Goal: Communication & Community: Answer question/provide support

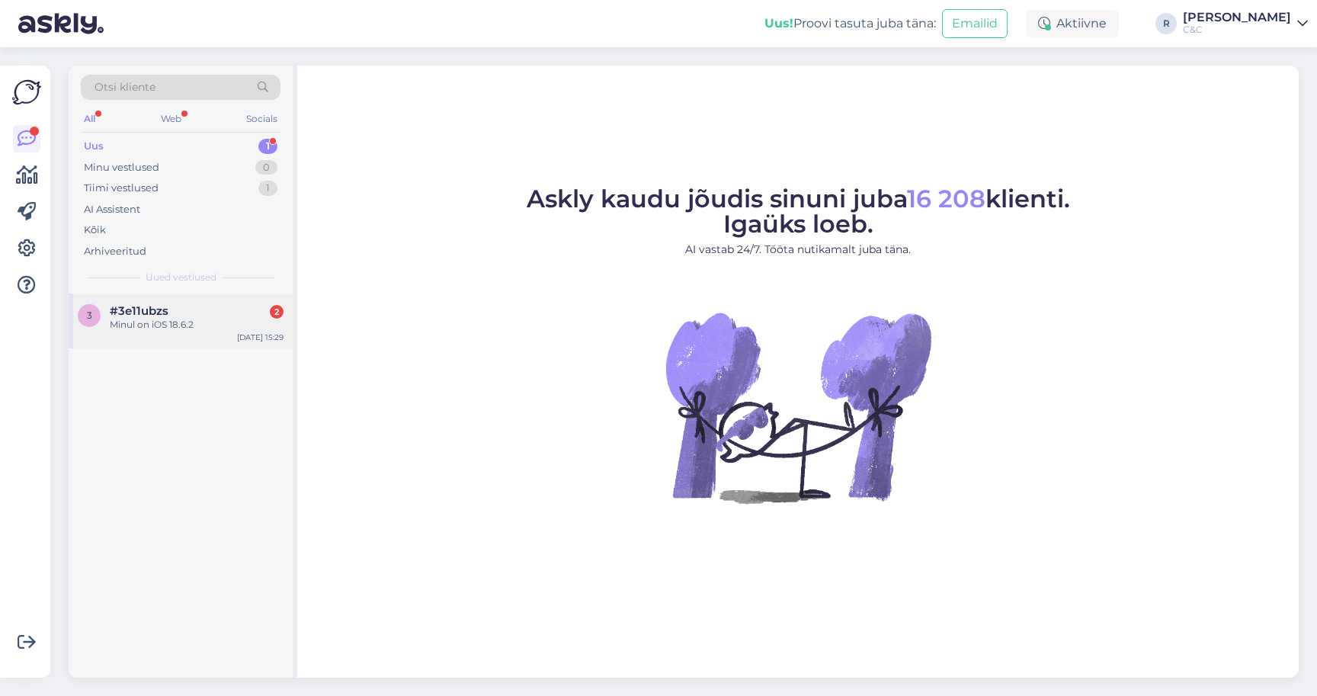
click at [213, 318] on div "Minul on iOS 18.6.2" at bounding box center [197, 325] width 174 height 14
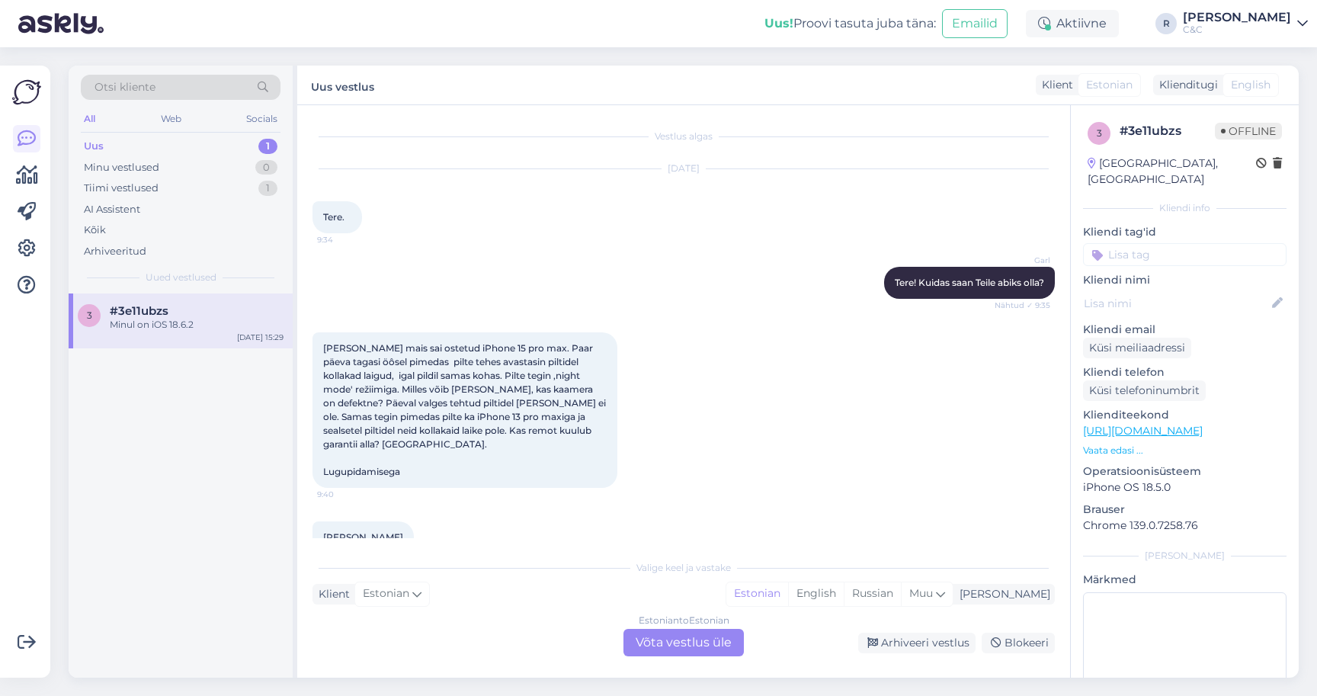
scroll to position [1535, 0]
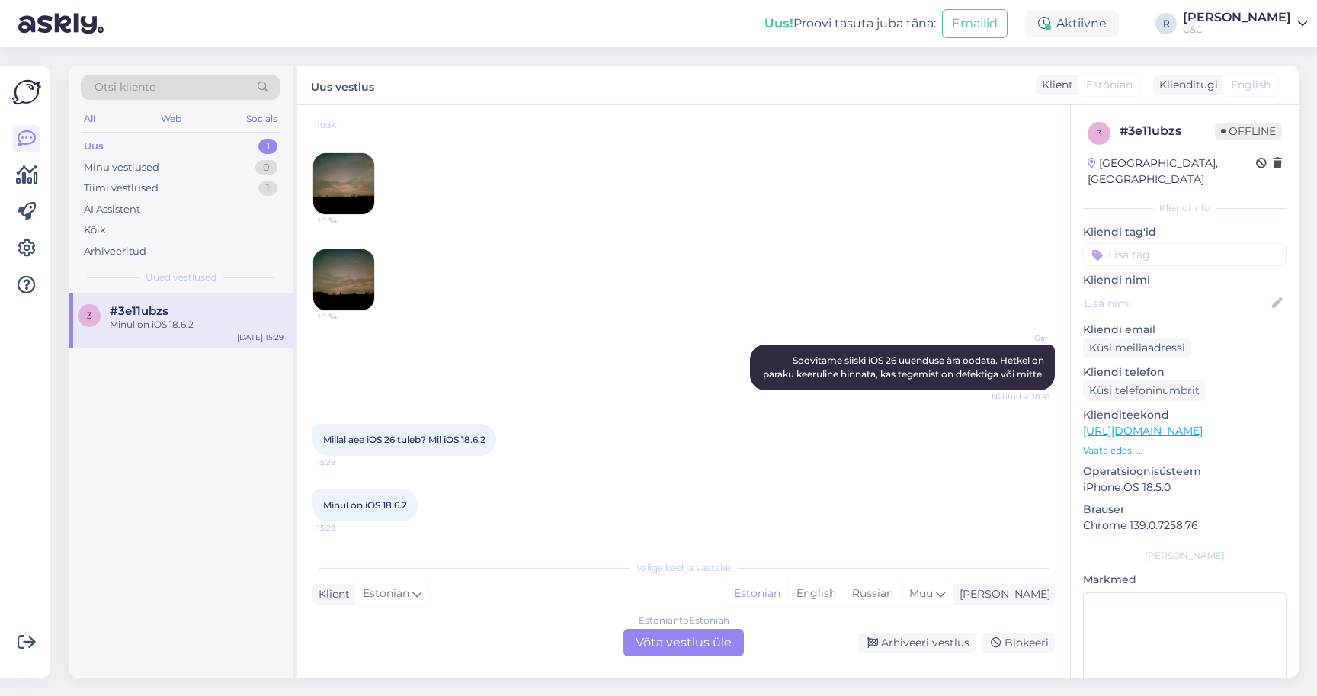
click at [681, 640] on div "Estonian to Estonian Võta vestlus üle" at bounding box center [684, 642] width 120 height 27
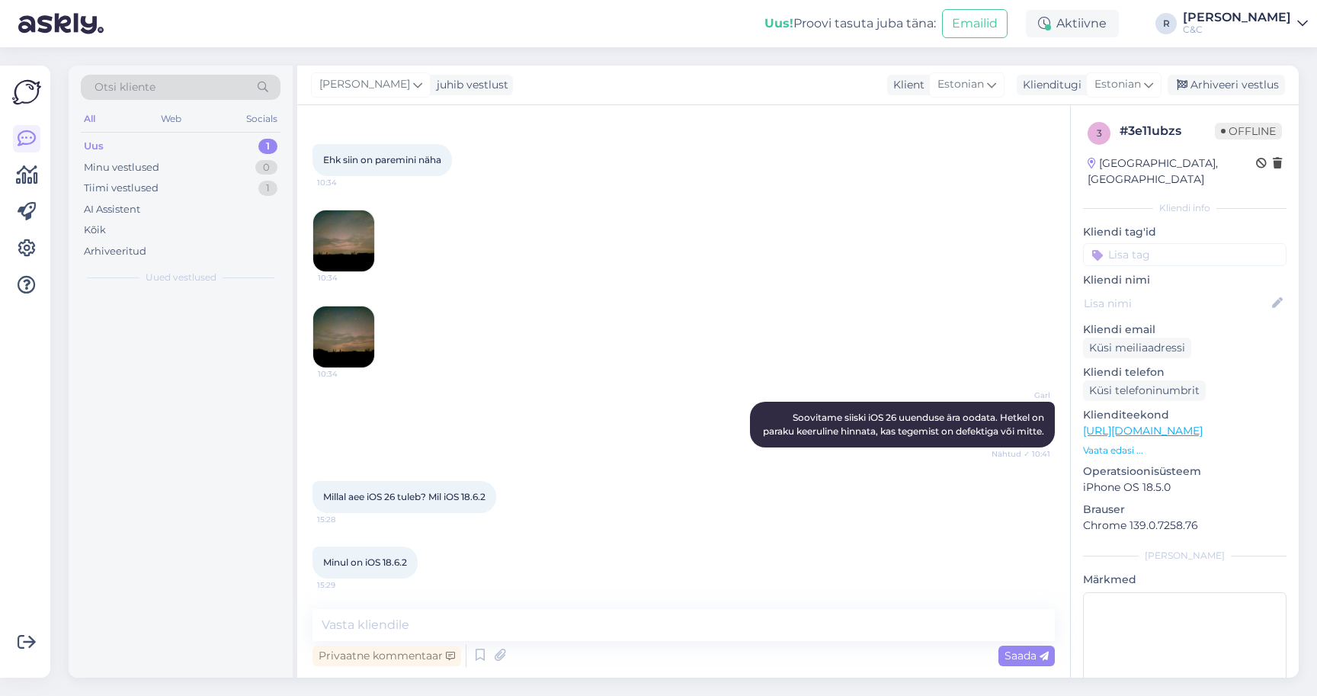
scroll to position [1478, 0]
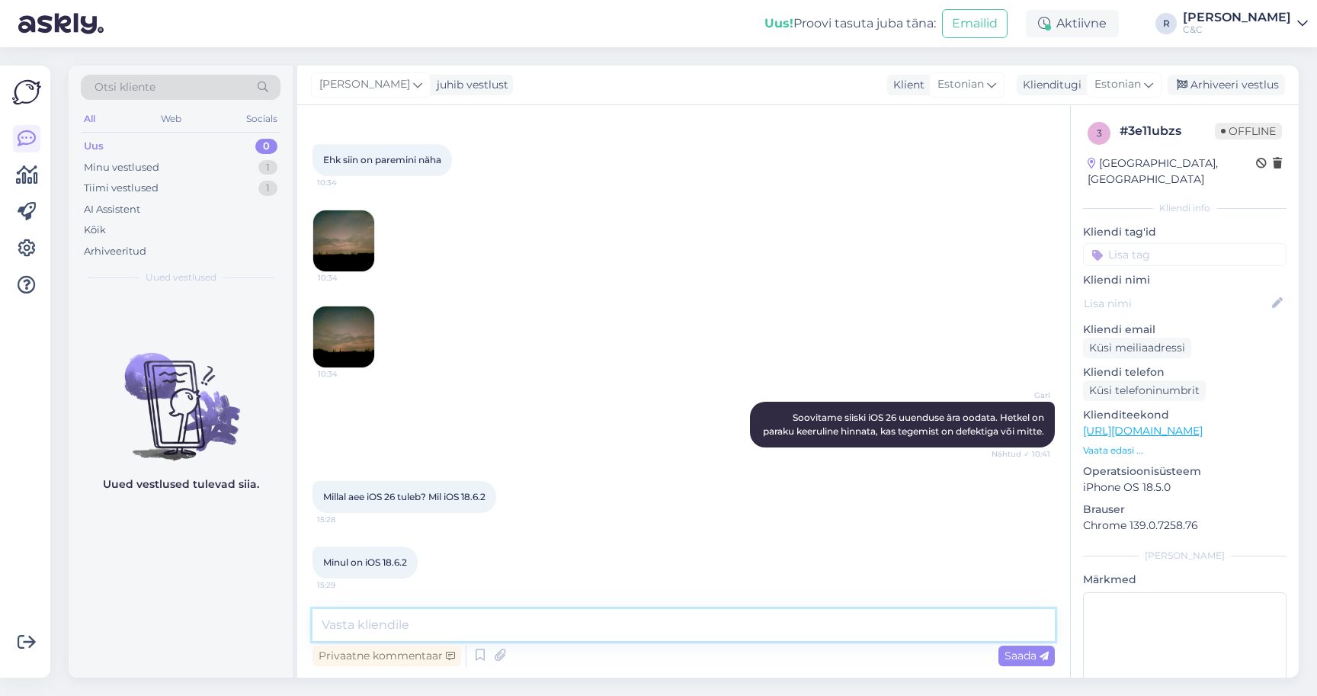
click at [623, 627] on textarea at bounding box center [684, 625] width 743 height 32
type textarea "Sügisel, sept lõpuks peaks olema avalik."
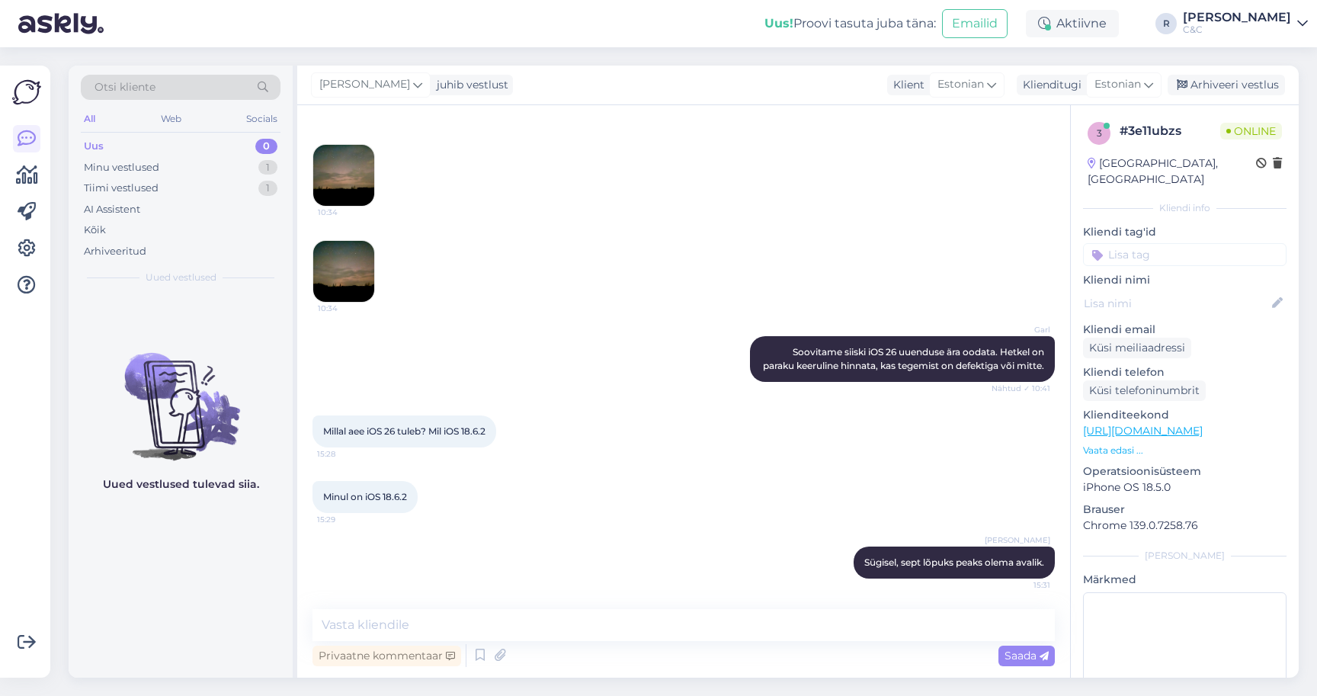
click at [828, 210] on div "Ehk siin on paremini näha 10:34 10:34 10:34" at bounding box center [684, 191] width 743 height 258
click at [1238, 76] on div "Arhiveeri vestlus" at bounding box center [1226, 85] width 117 height 21
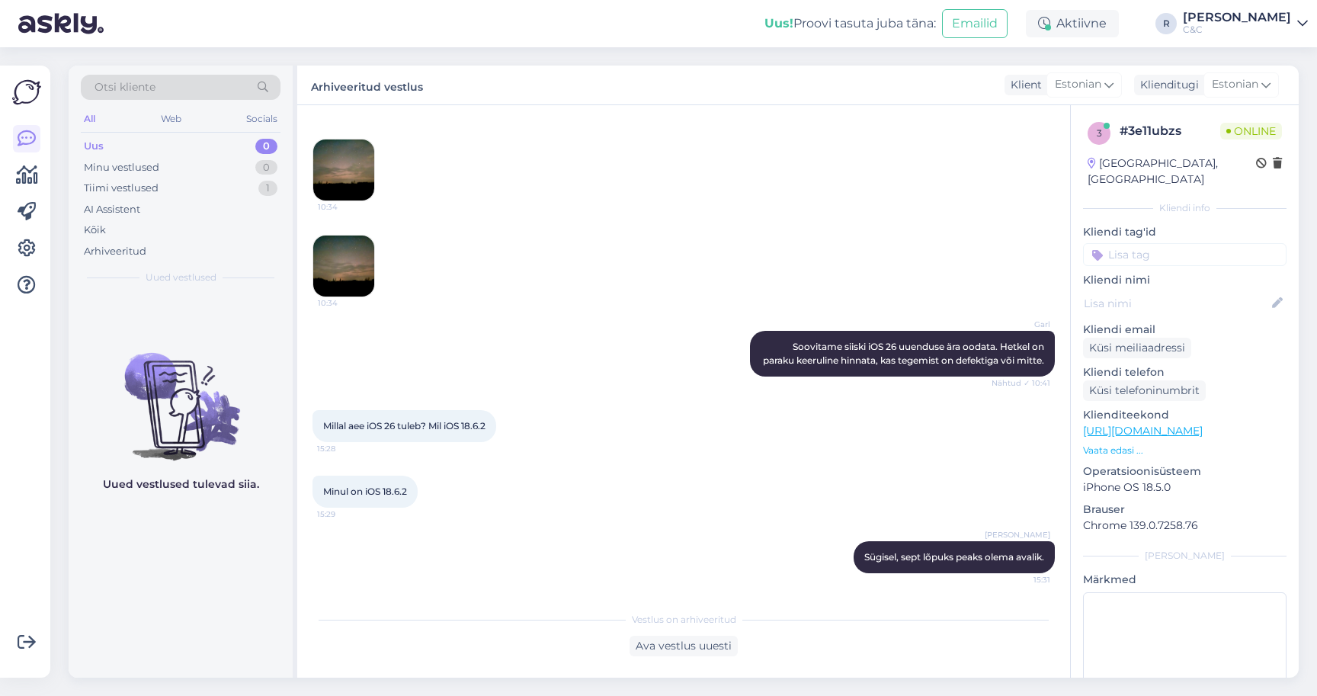
click at [696, 337] on div "[PERSON_NAME] siiski iOS 26 uuenduse ära oodata. Hetkel on paraku keeruline hin…" at bounding box center [684, 353] width 743 height 79
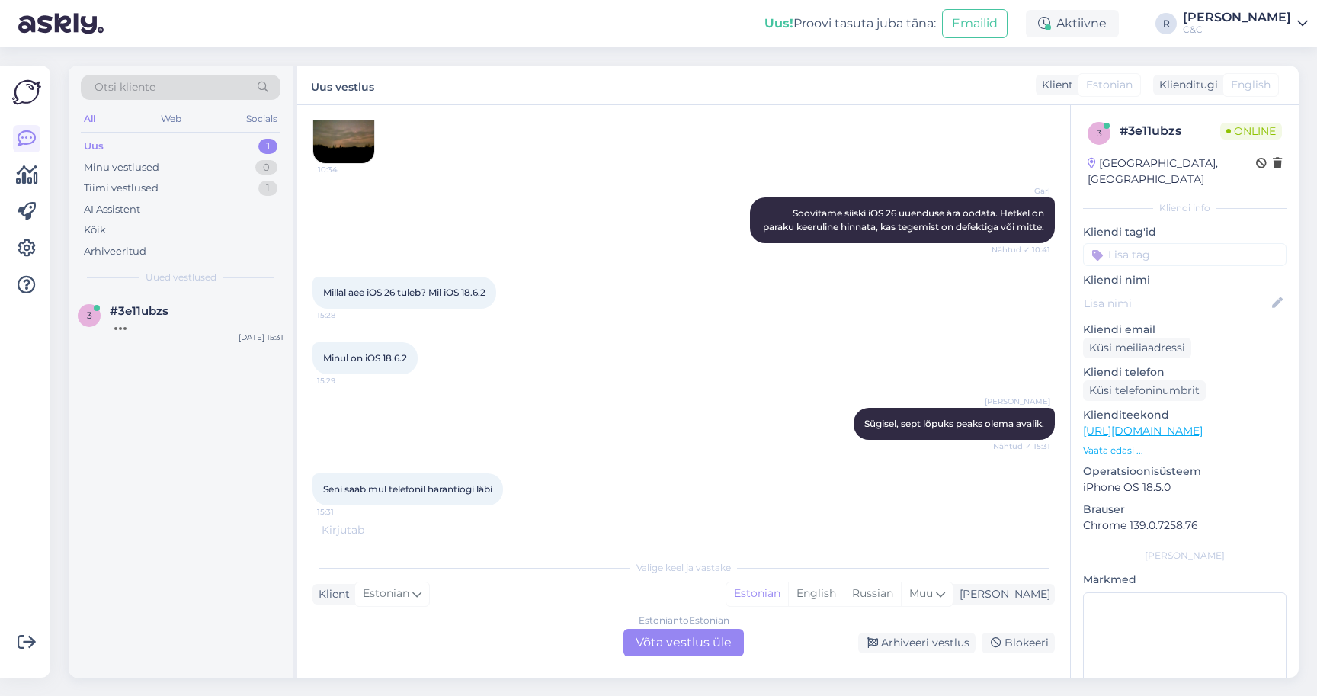
scroll to position [1682, 0]
click at [664, 642] on div "Estonian to Estonian Võta vestlus üle" at bounding box center [684, 642] width 120 height 27
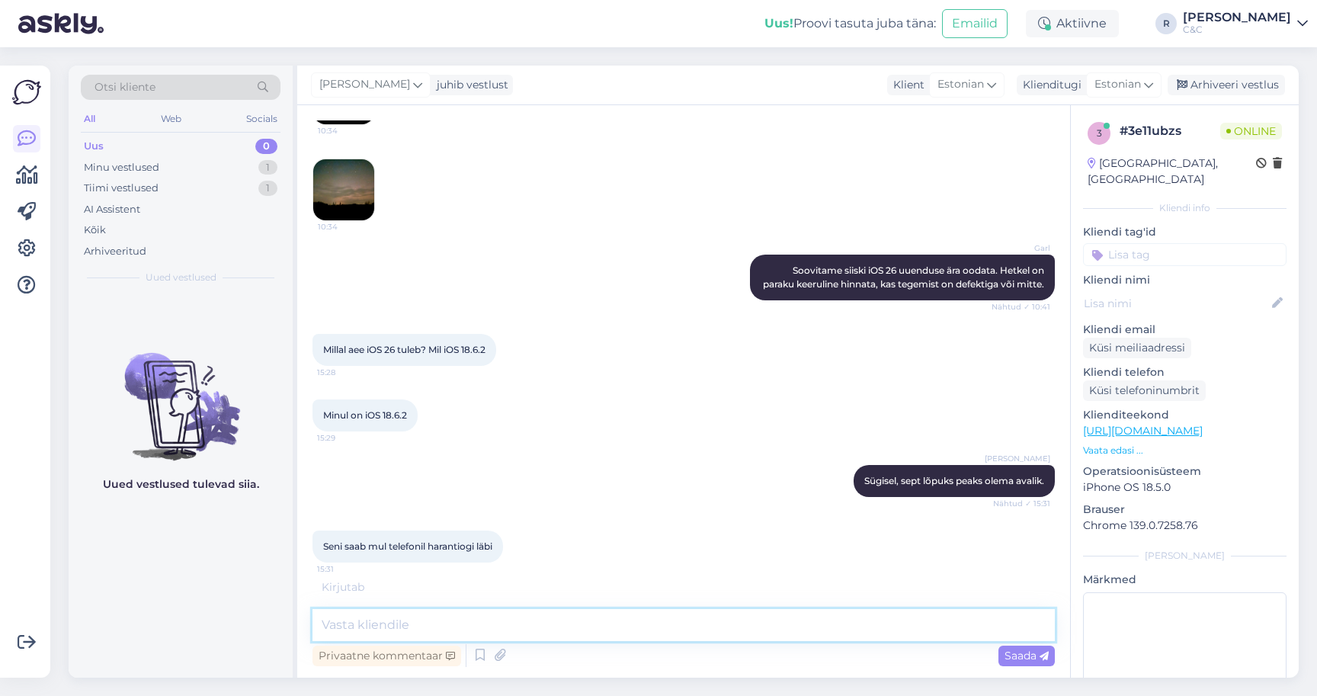
click at [610, 626] on textarea at bounding box center [684, 625] width 743 height 32
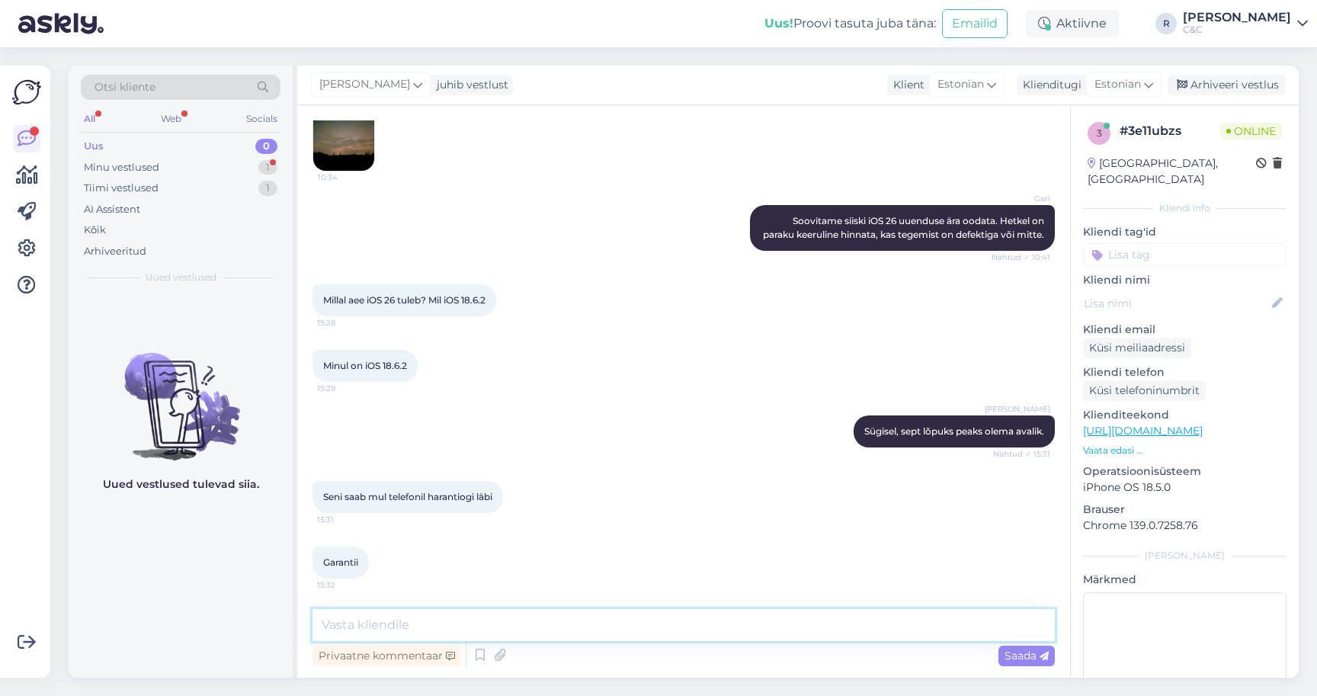
scroll to position [1675, 0]
click at [517, 619] on textarea at bounding box center [684, 625] width 743 height 32
click at [514, 623] on textarea at bounding box center [684, 625] width 743 height 32
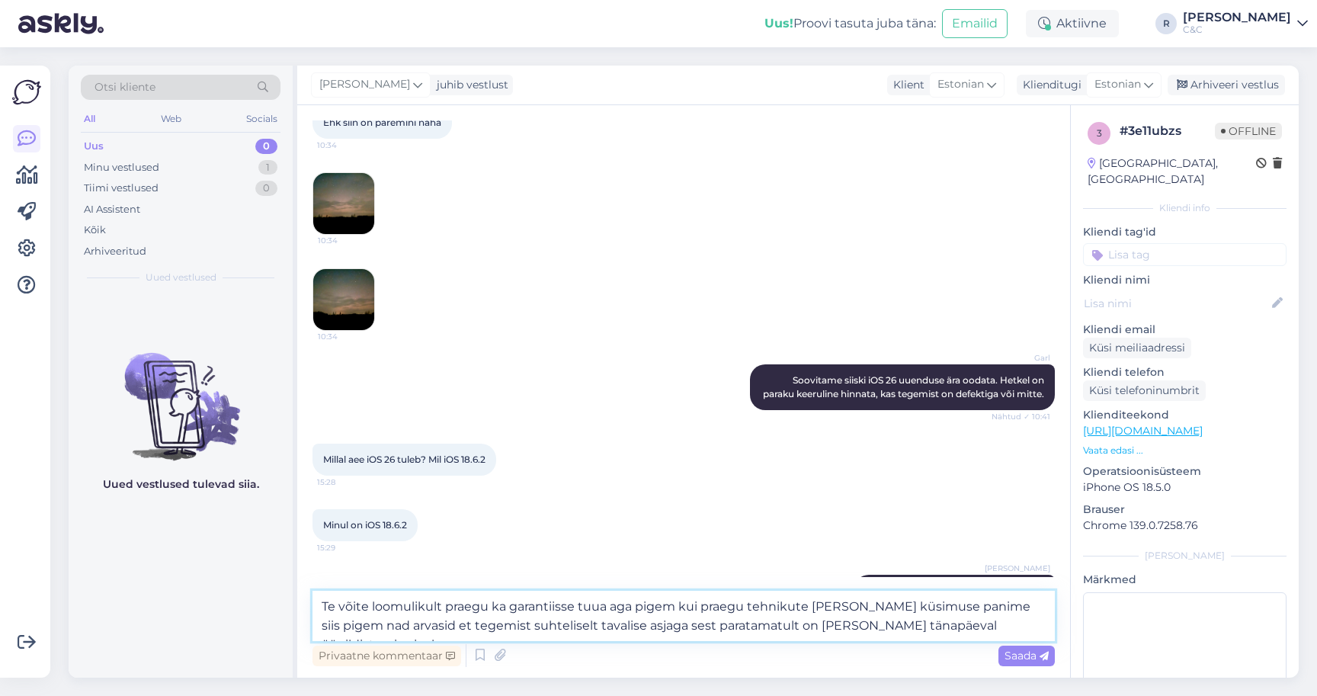
scroll to position [1503, 0]
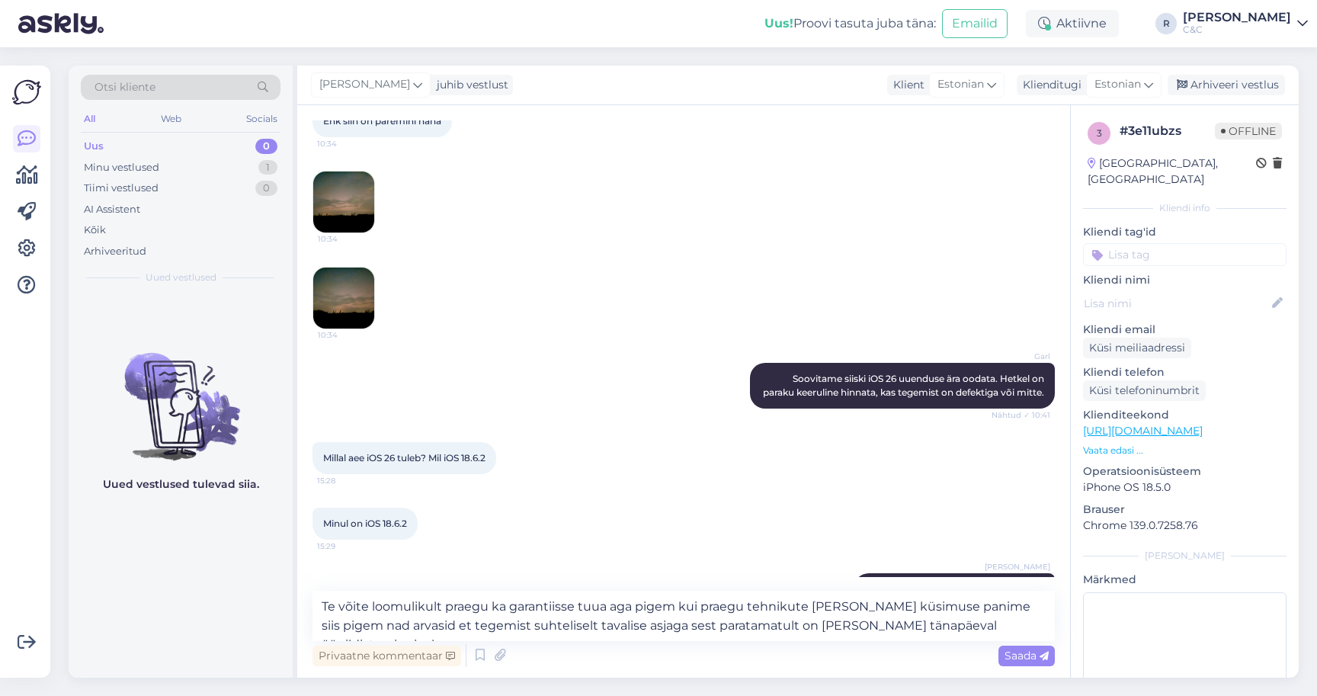
click at [338, 287] on img at bounding box center [343, 298] width 61 height 61
click at [372, 200] on img at bounding box center [343, 202] width 61 height 61
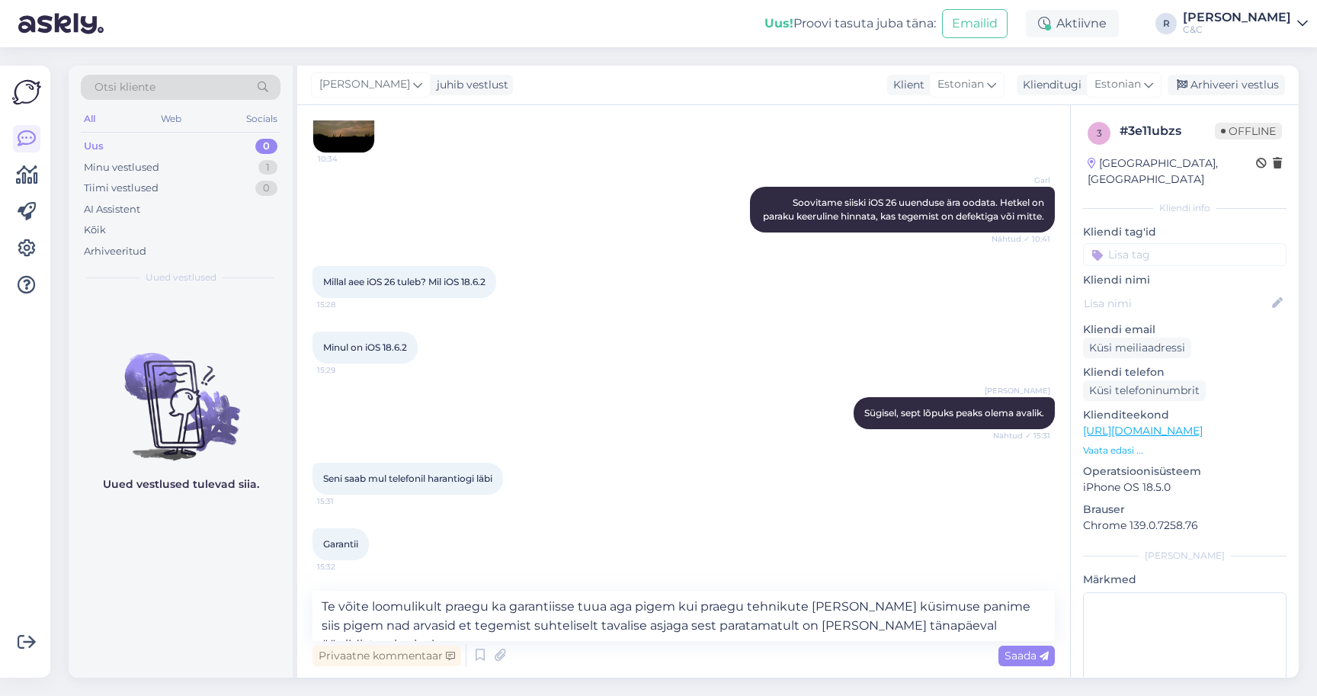
scroll to position [1693, 0]
drag, startPoint x: 1022, startPoint y: 623, endPoint x: 506, endPoint y: 623, distance: 516.1
click at [506, 623] on textarea "Te võite loomulikult praegu ka garantiisse tuua aga pigem kui praegu tehnikute …" at bounding box center [684, 616] width 743 height 50
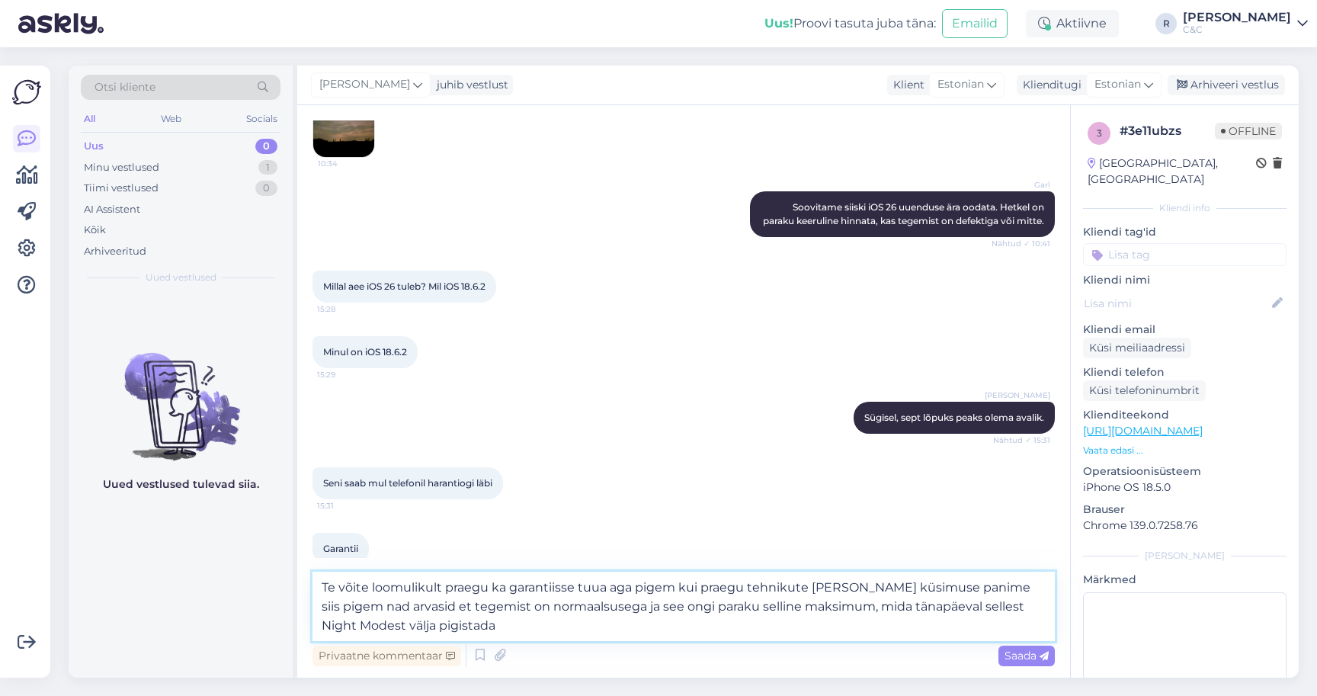
type textarea "Te võite loomulikult praegu ka garantiisse tuua aga pigem kui praegu tehnikute …"
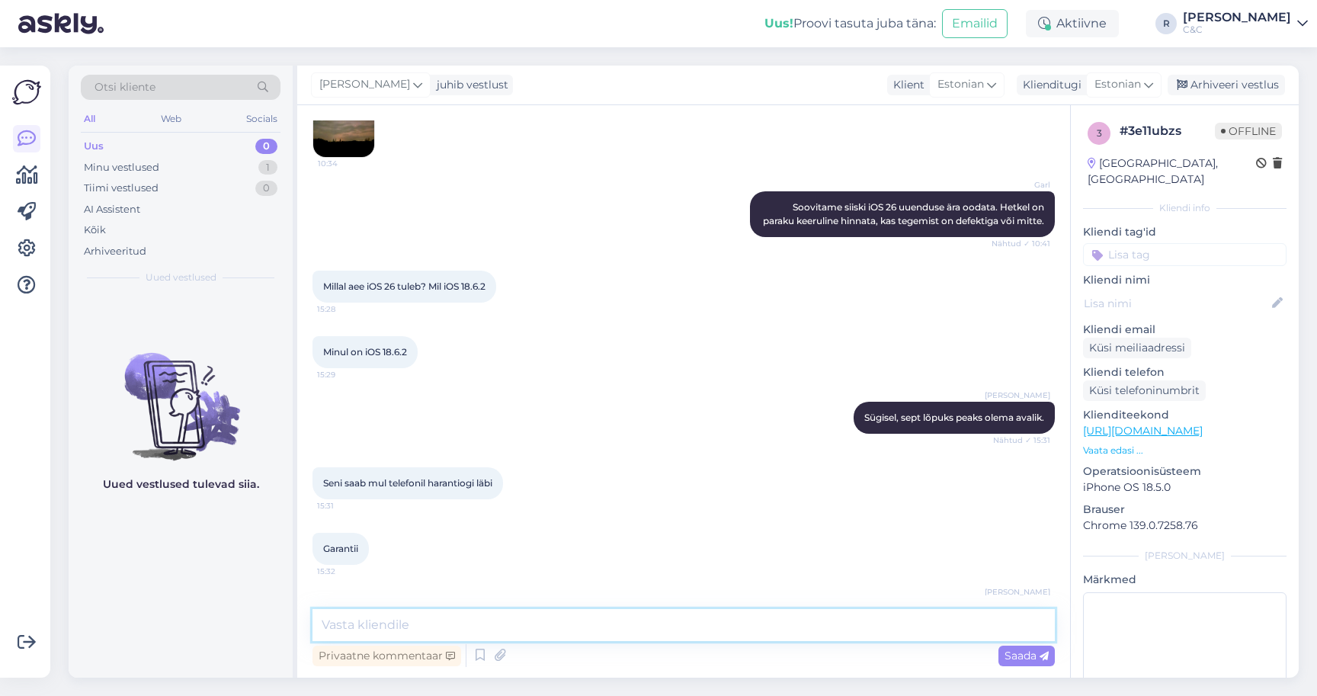
scroll to position [1795, 0]
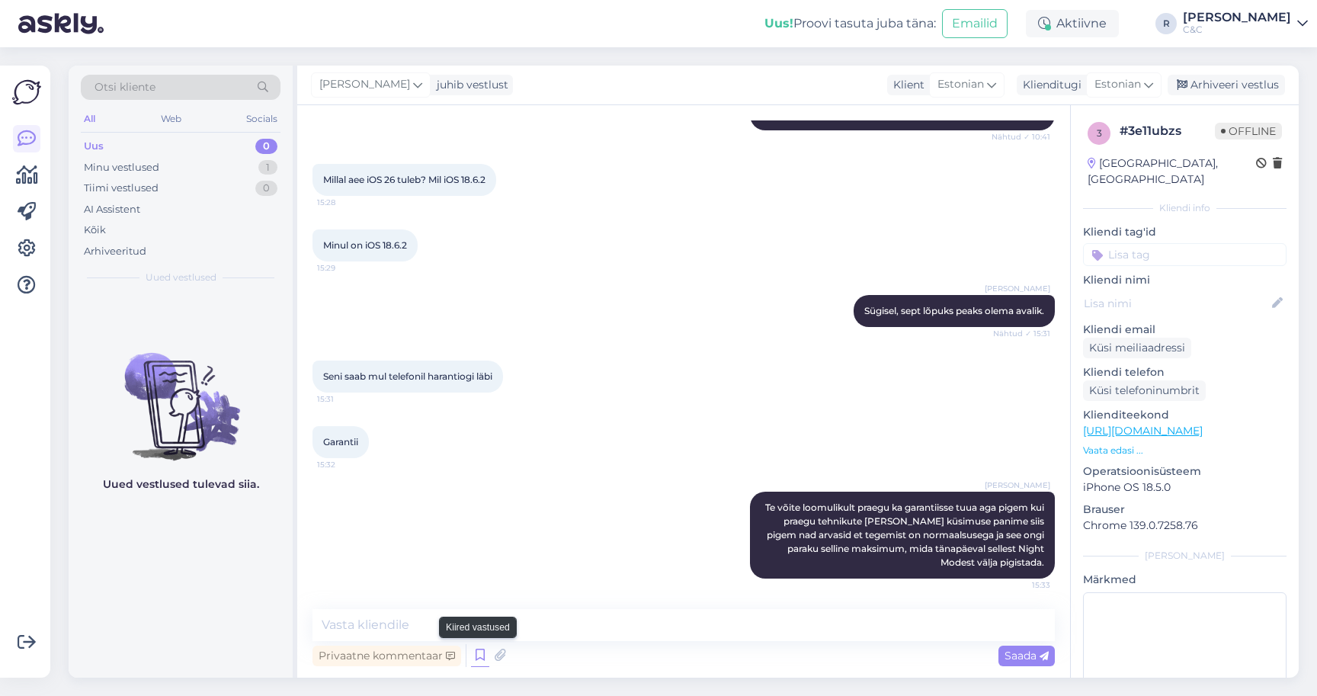
click at [478, 656] on icon at bounding box center [480, 655] width 18 height 23
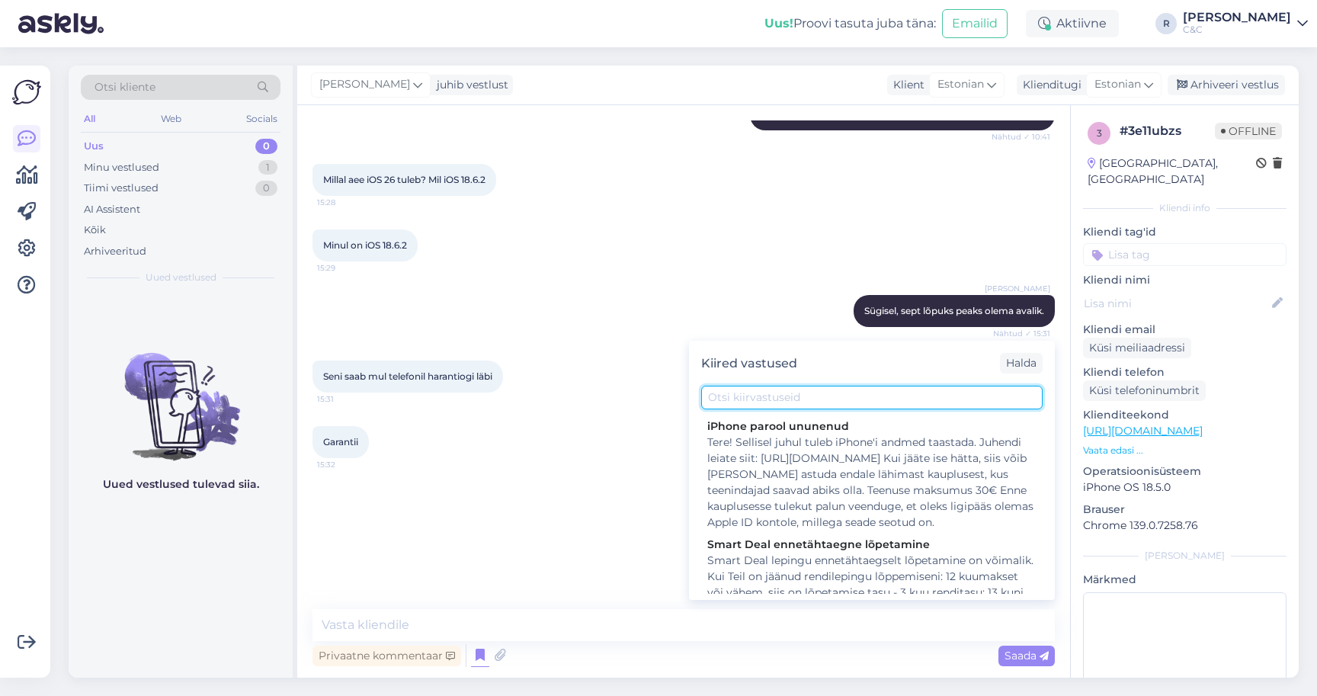
click at [784, 390] on input "text" at bounding box center [872, 398] width 342 height 24
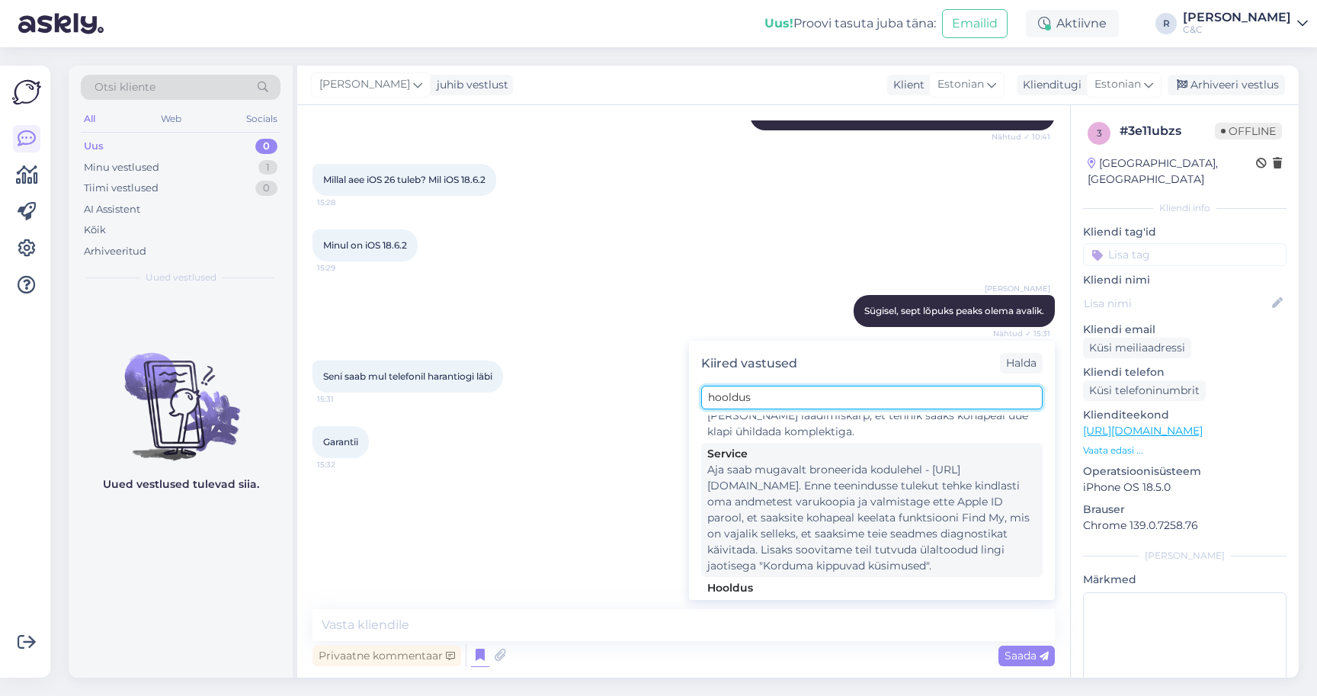
scroll to position [343, 0]
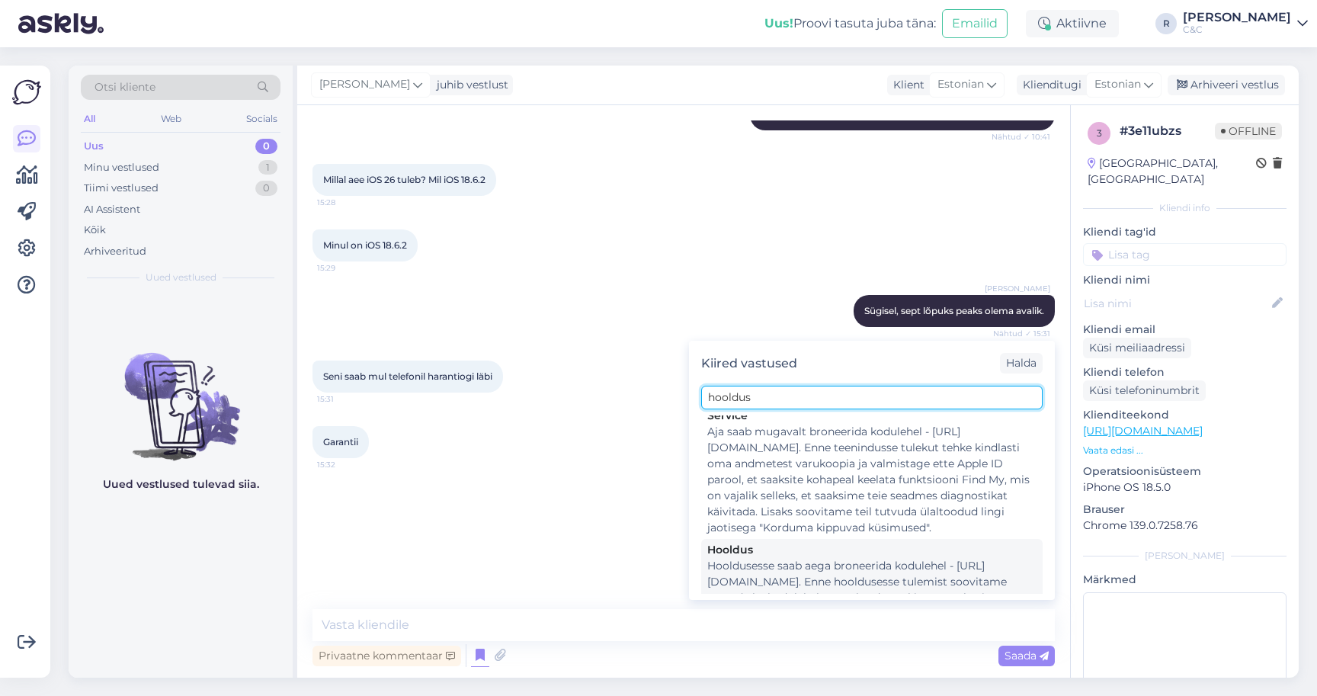
type input "hooldus"
click at [774, 542] on div "Hooldus" at bounding box center [871, 550] width 329 height 16
type textarea "Hooldusesse saab aega broneerida kodulehel - [URL][DOMAIN_NAME]. Enne hoolduses…"
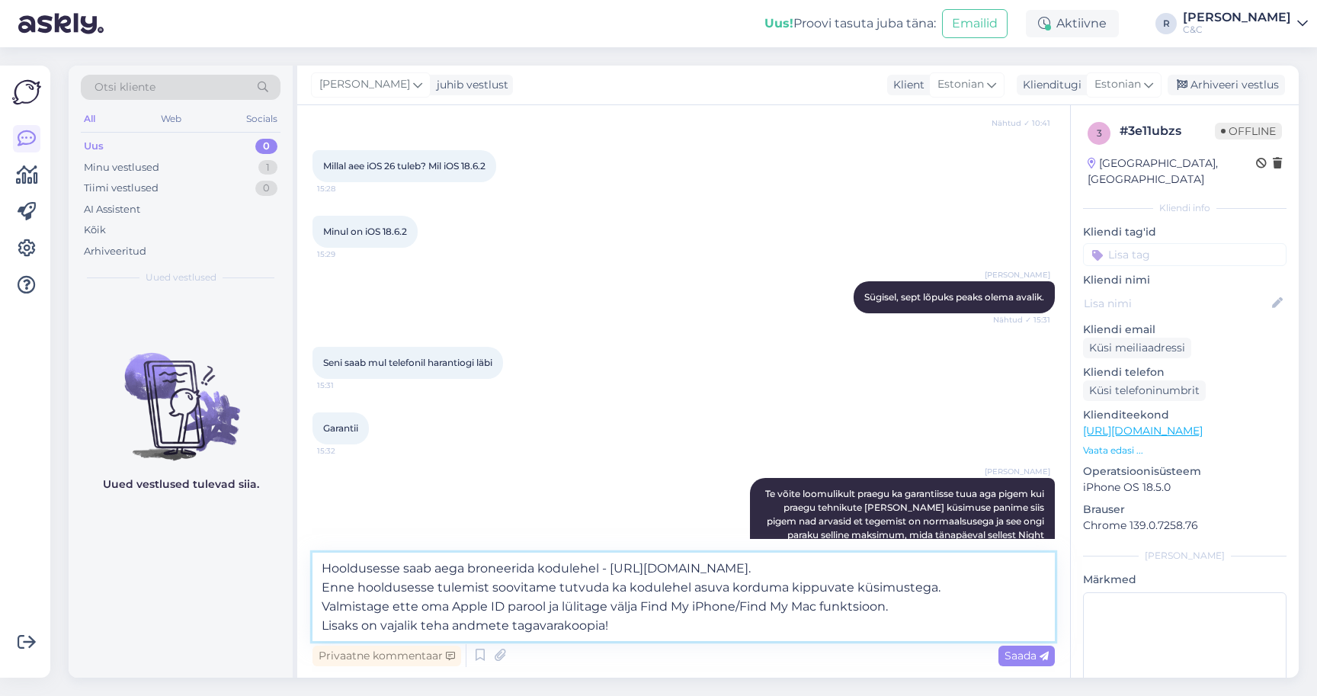
click at [660, 622] on textarea "Hooldusesse saab aega broneerida kodulehel - [URL][DOMAIN_NAME]. Enne hoolduses…" at bounding box center [684, 597] width 743 height 88
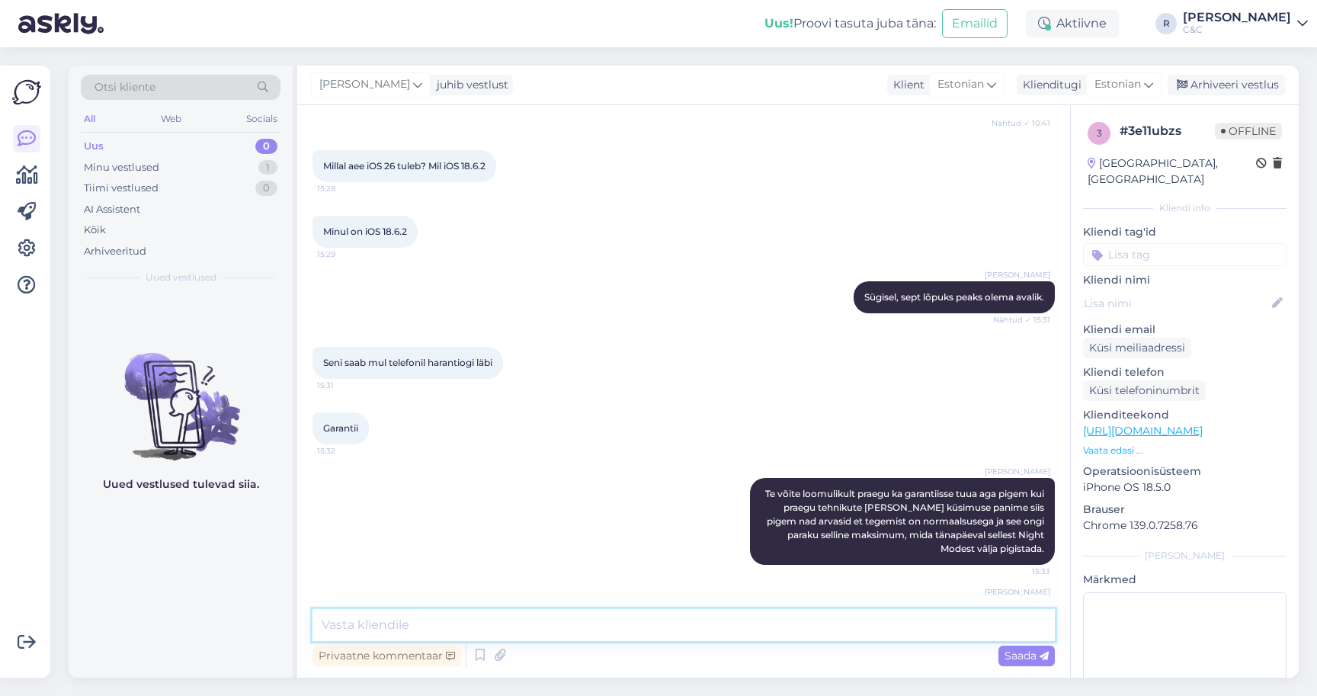
scroll to position [1943, 0]
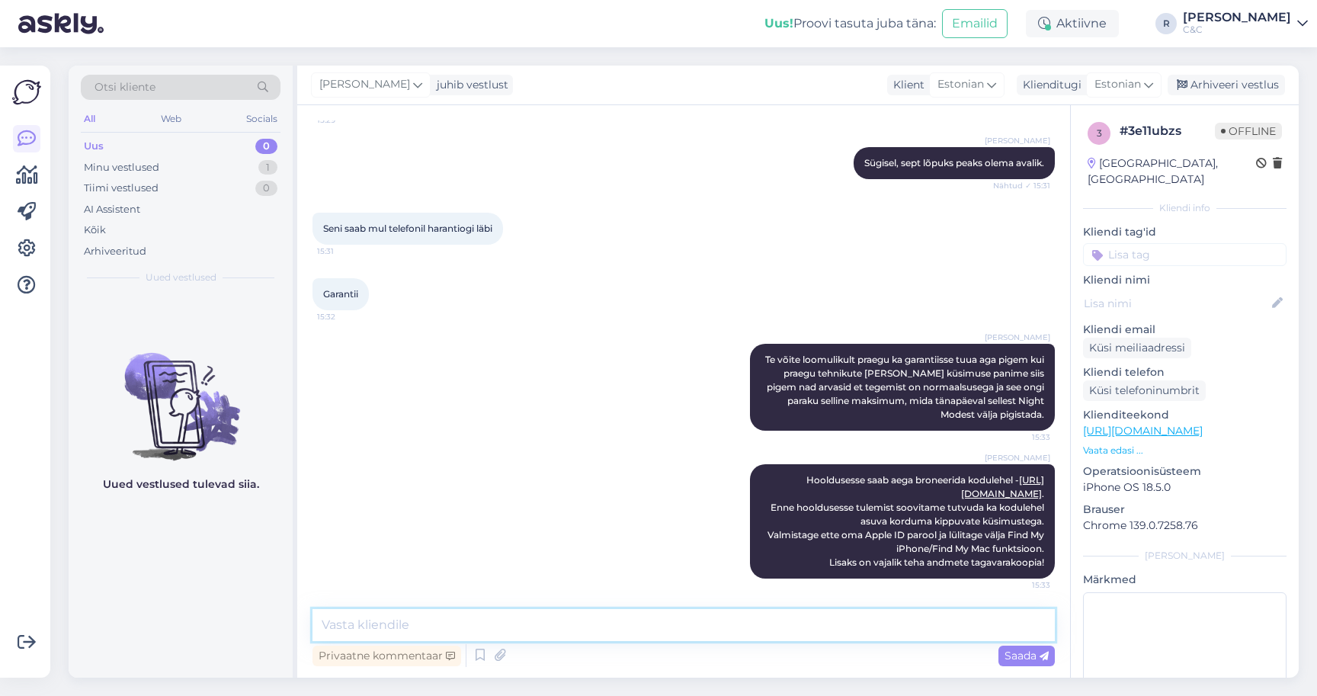
click at [526, 626] on textarea at bounding box center [684, 625] width 743 height 32
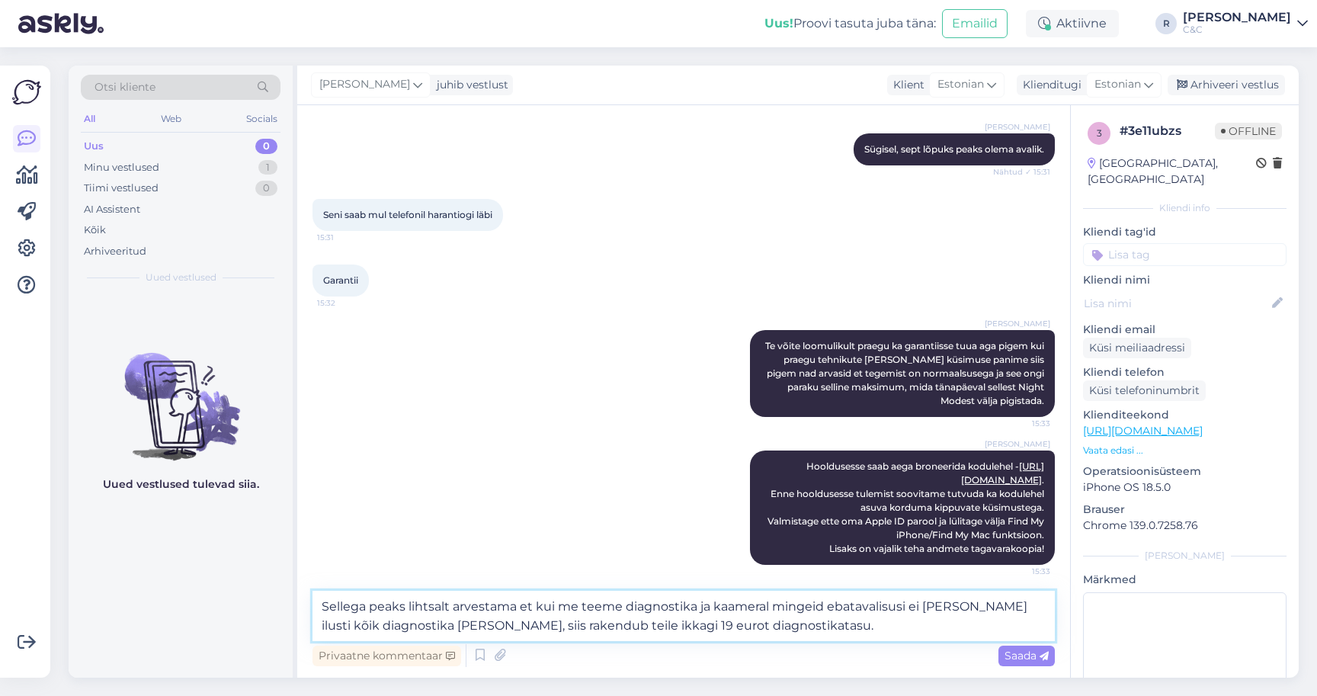
type textarea "Sellega peaks lihtsalt arvestama et kui me teeme diagnostika ja kaameral mingei…"
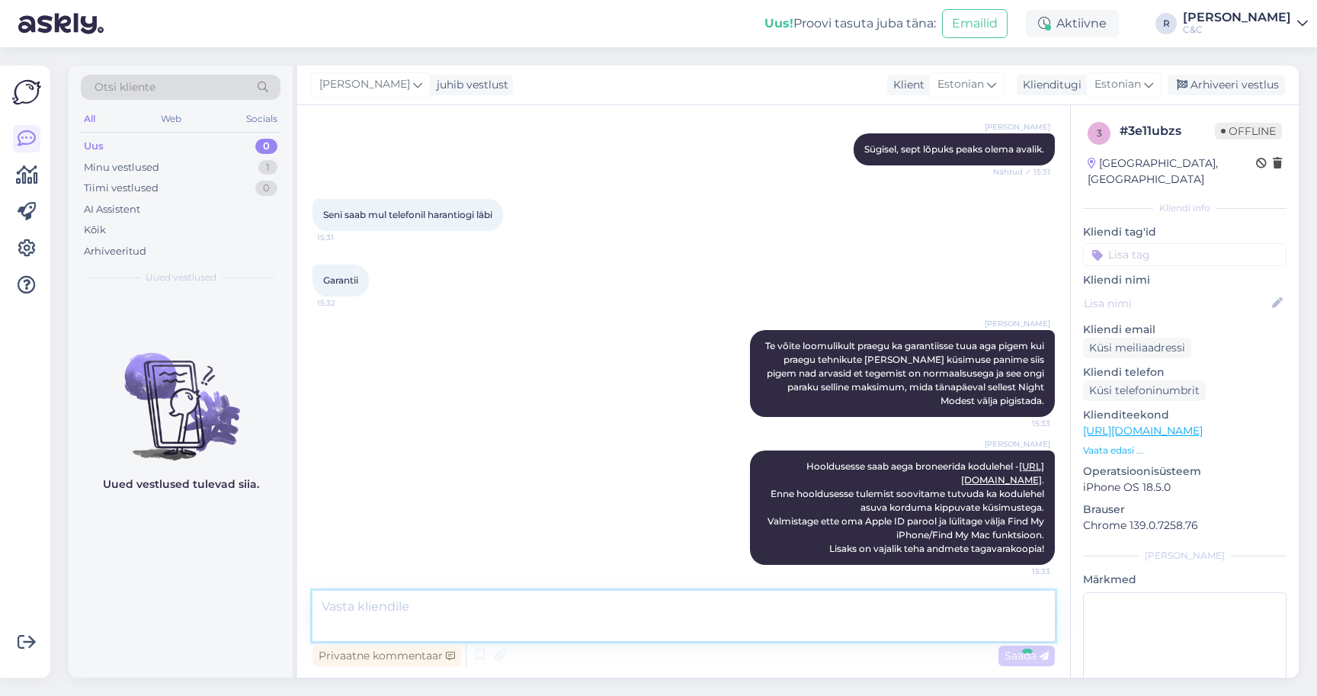
scroll to position [2050, 0]
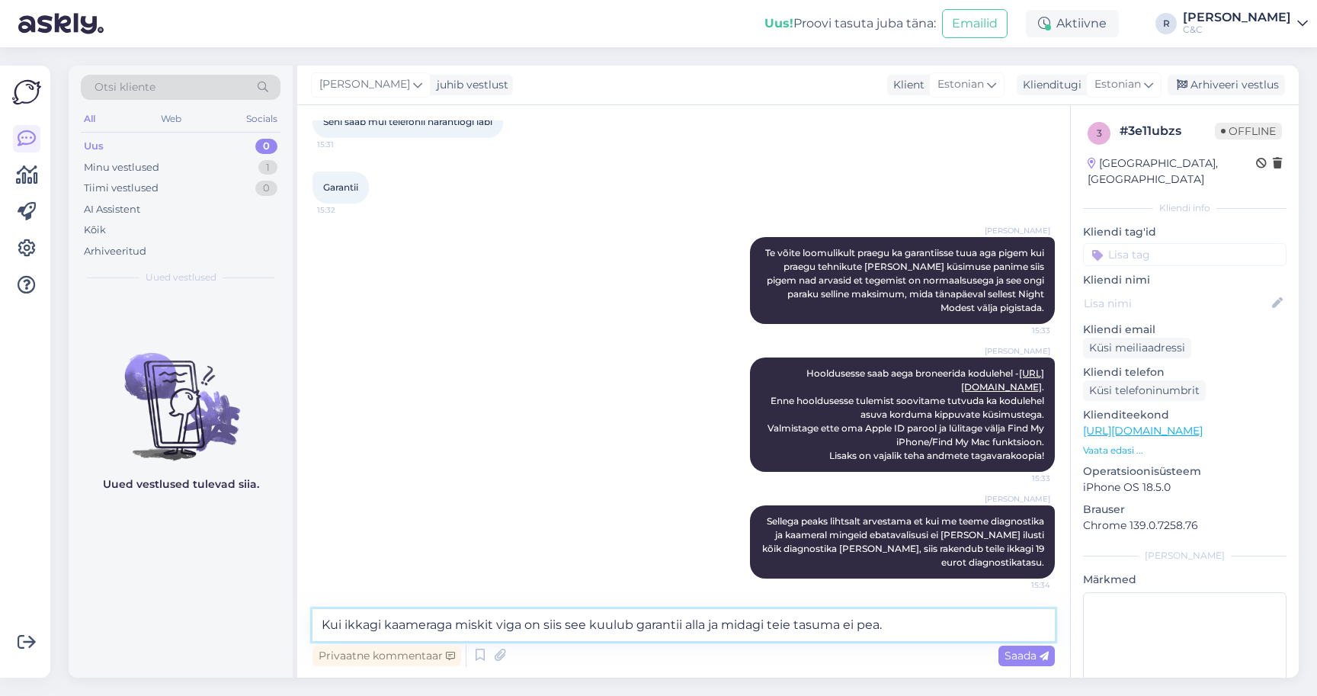
type textarea "Kui ikkagi kaameraga miskit viga on siis see kuulub garantii alla ja midagi tei…"
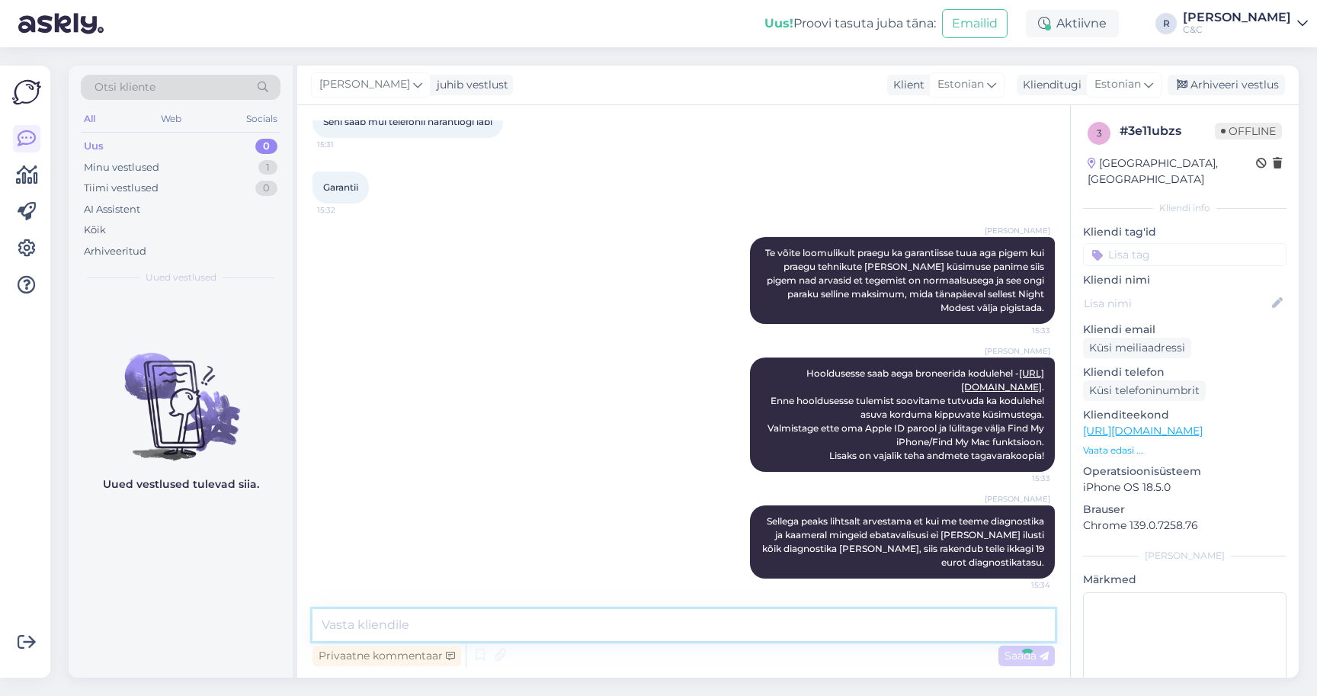
scroll to position [2129, 0]
